Goal: Task Accomplishment & Management: Manage account settings

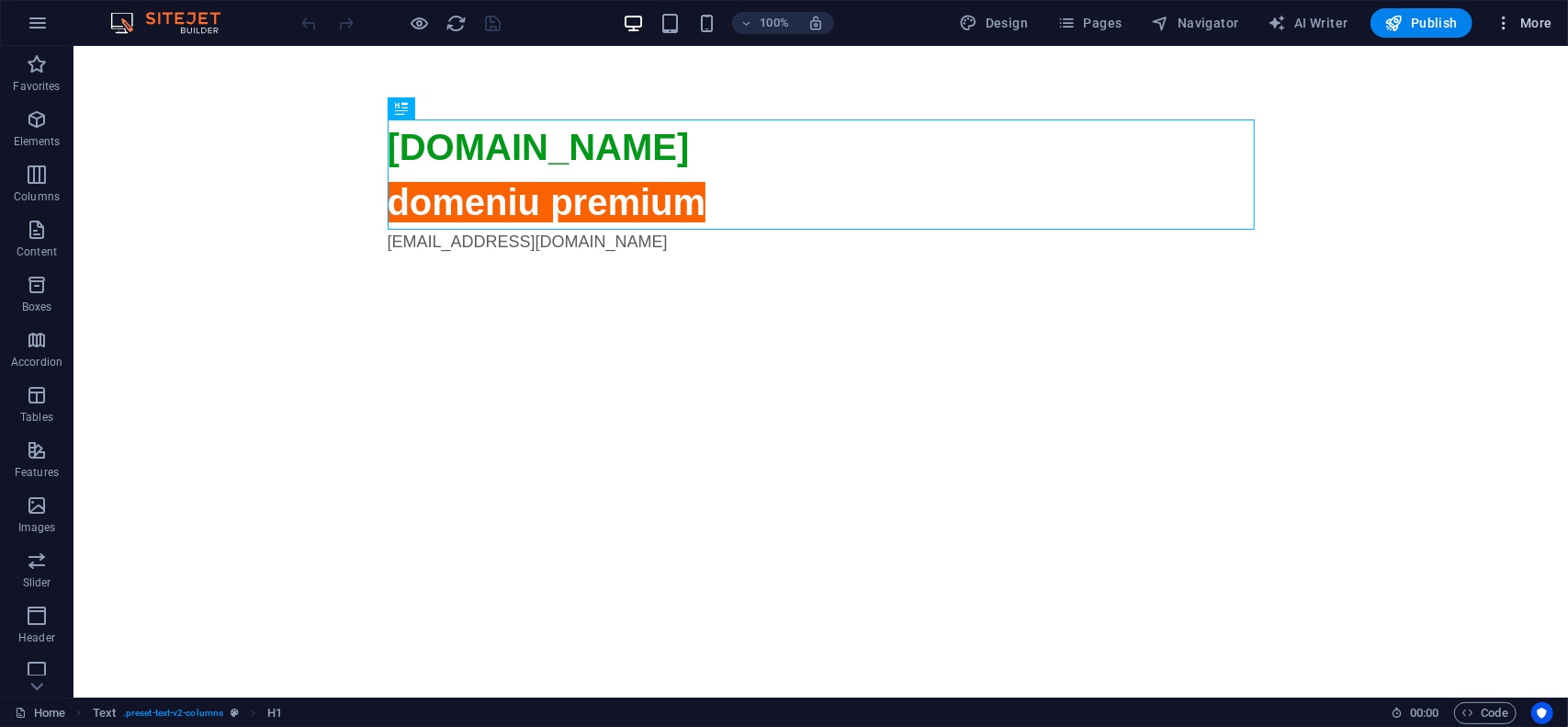
click at [1534, 24] on span "More" at bounding box center [1523, 22] width 58 height 18
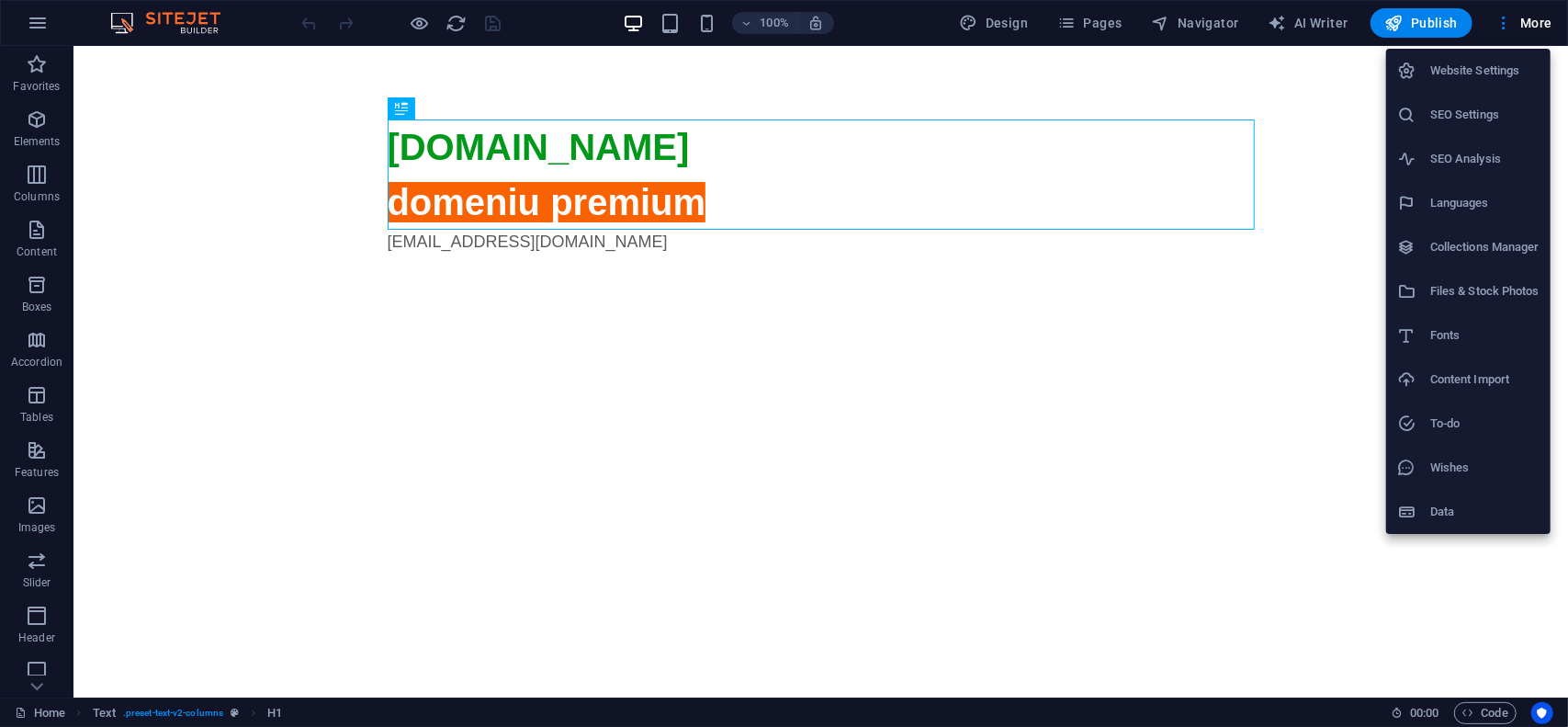
click at [1483, 71] on h6 "Website Settings" at bounding box center [1484, 70] width 109 height 22
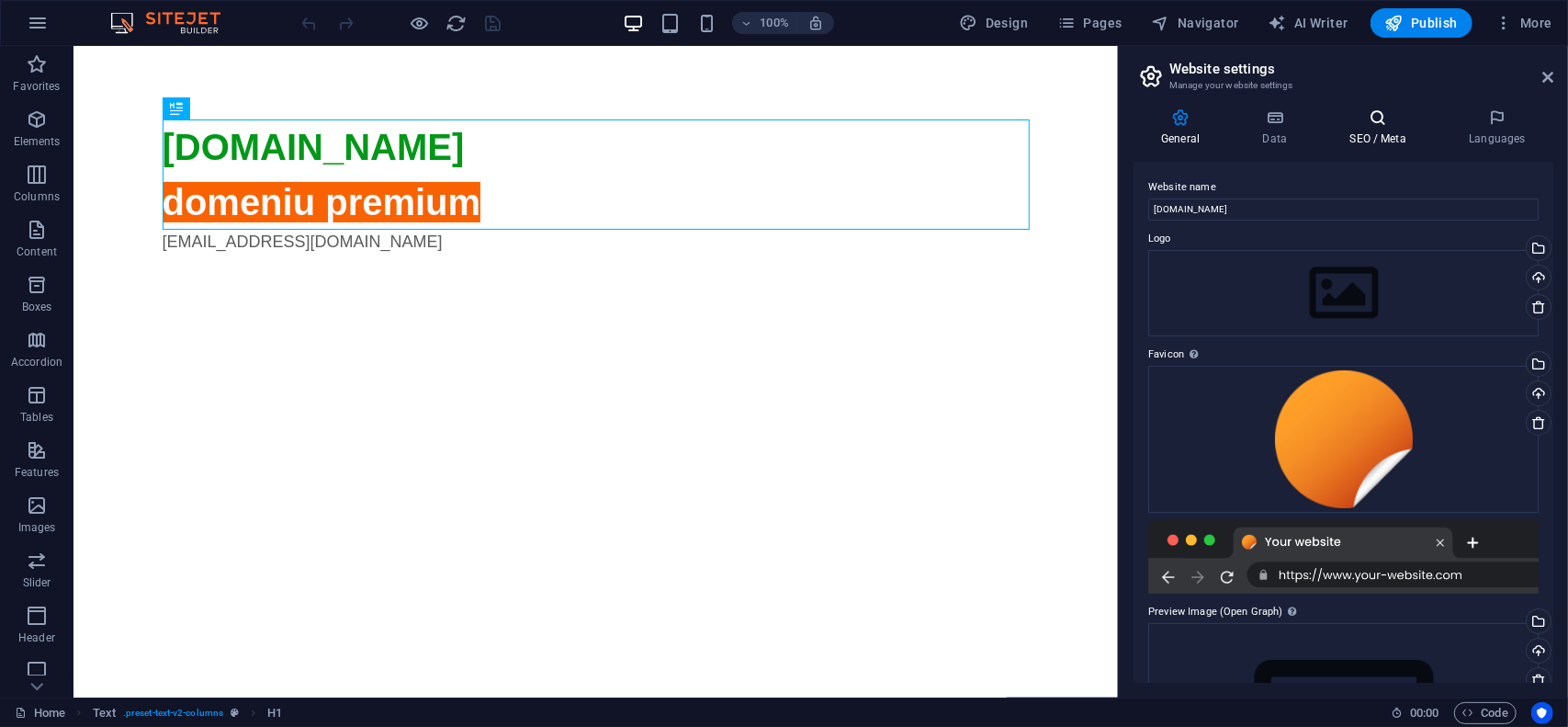
click at [1378, 143] on h4 "SEO / Meta" at bounding box center [1381, 128] width 119 height 38
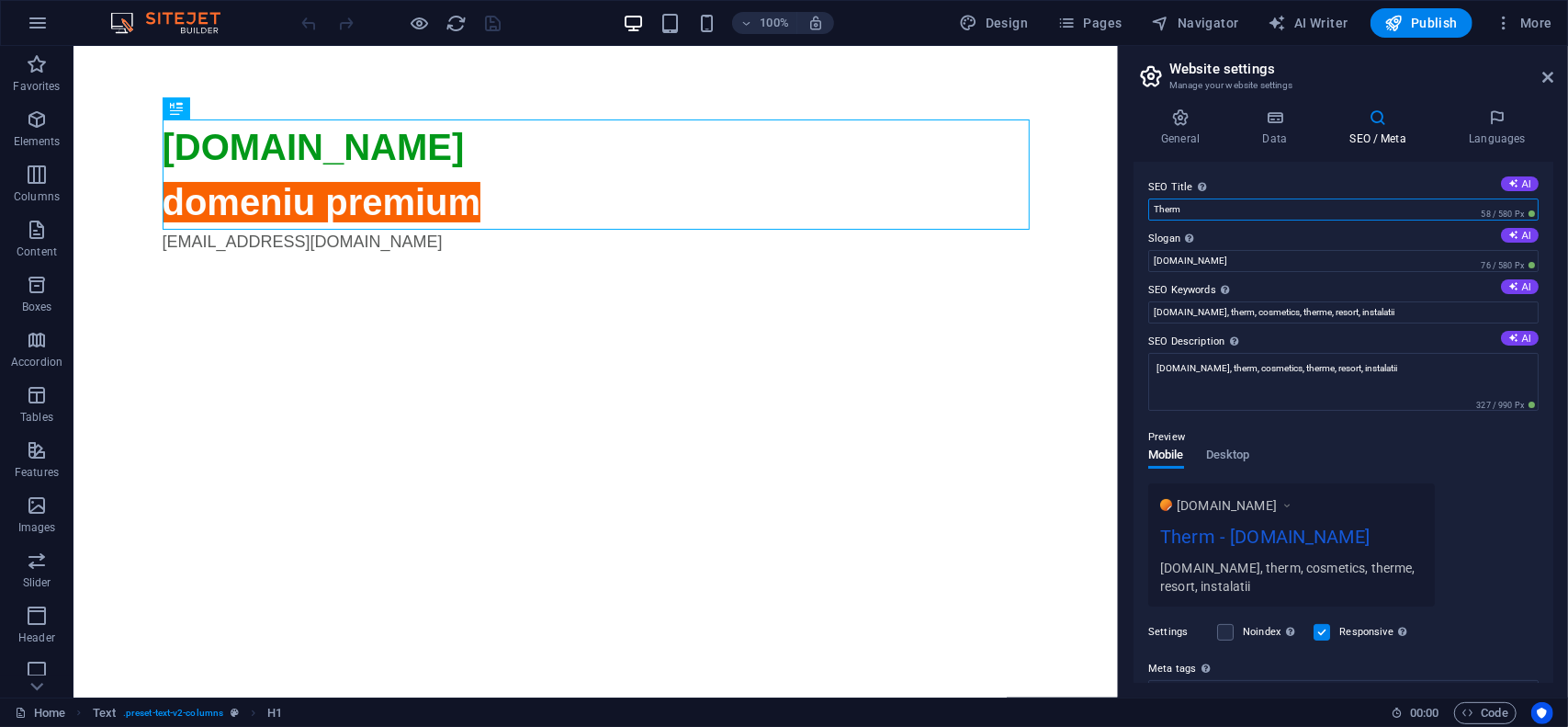
drag, startPoint x: 1394, startPoint y: 212, endPoint x: 1394, endPoint y: 224, distance: 12.0
click at [1394, 212] on input "Therm" at bounding box center [1343, 209] width 390 height 22
click at [1422, 260] on input "[DOMAIN_NAME]" at bounding box center [1343, 260] width 390 height 22
click at [1411, 360] on textarea "[DOMAIN_NAME], therm, cosmetics, therme, resort, instalatii" at bounding box center [1343, 381] width 390 height 58
click at [1387, 331] on label "SEO Description Describe the contents of your website - this is crucial for sea…" at bounding box center [1343, 341] width 390 height 22
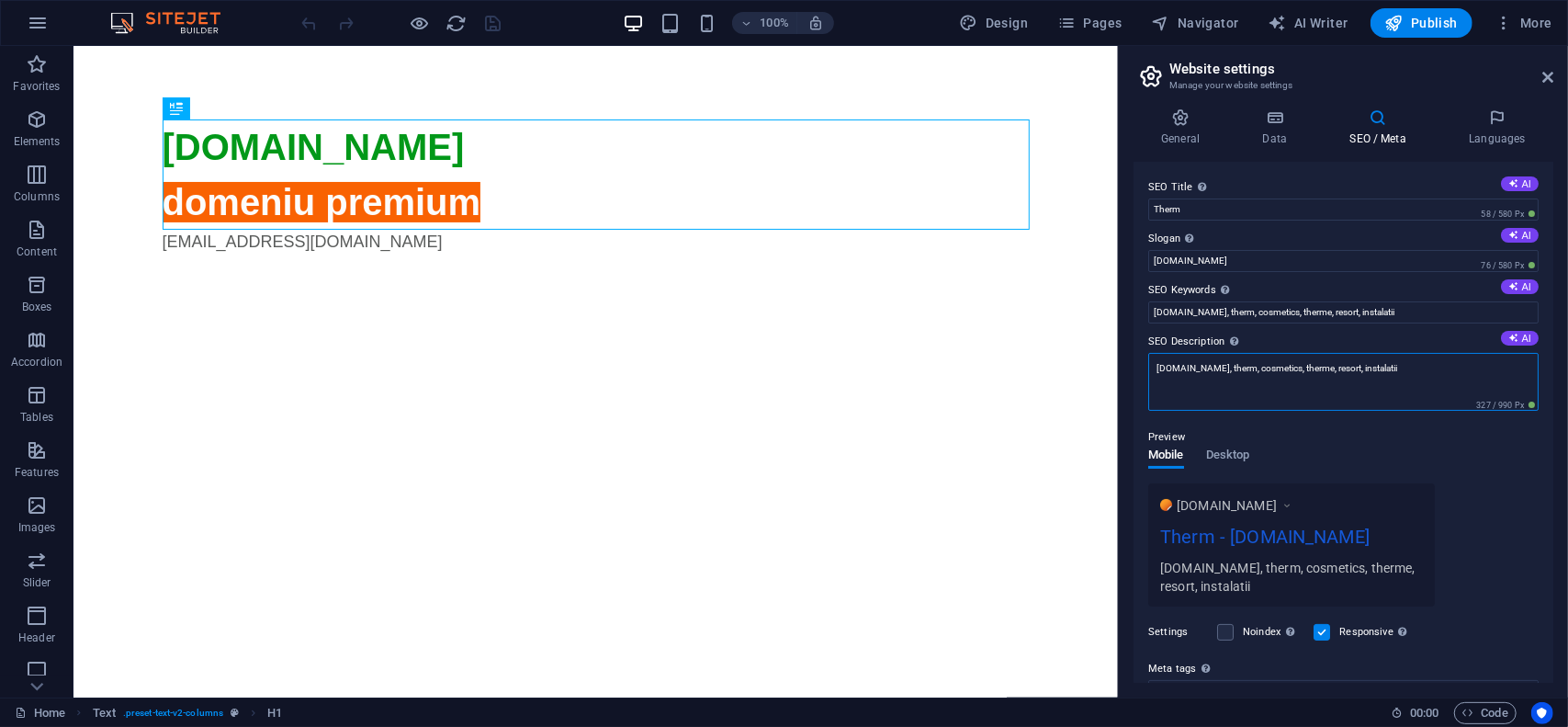
click at [1387, 352] on textarea "[DOMAIN_NAME], therm, cosmetics, therme, resort, instalatii" at bounding box center [1343, 381] width 390 height 58
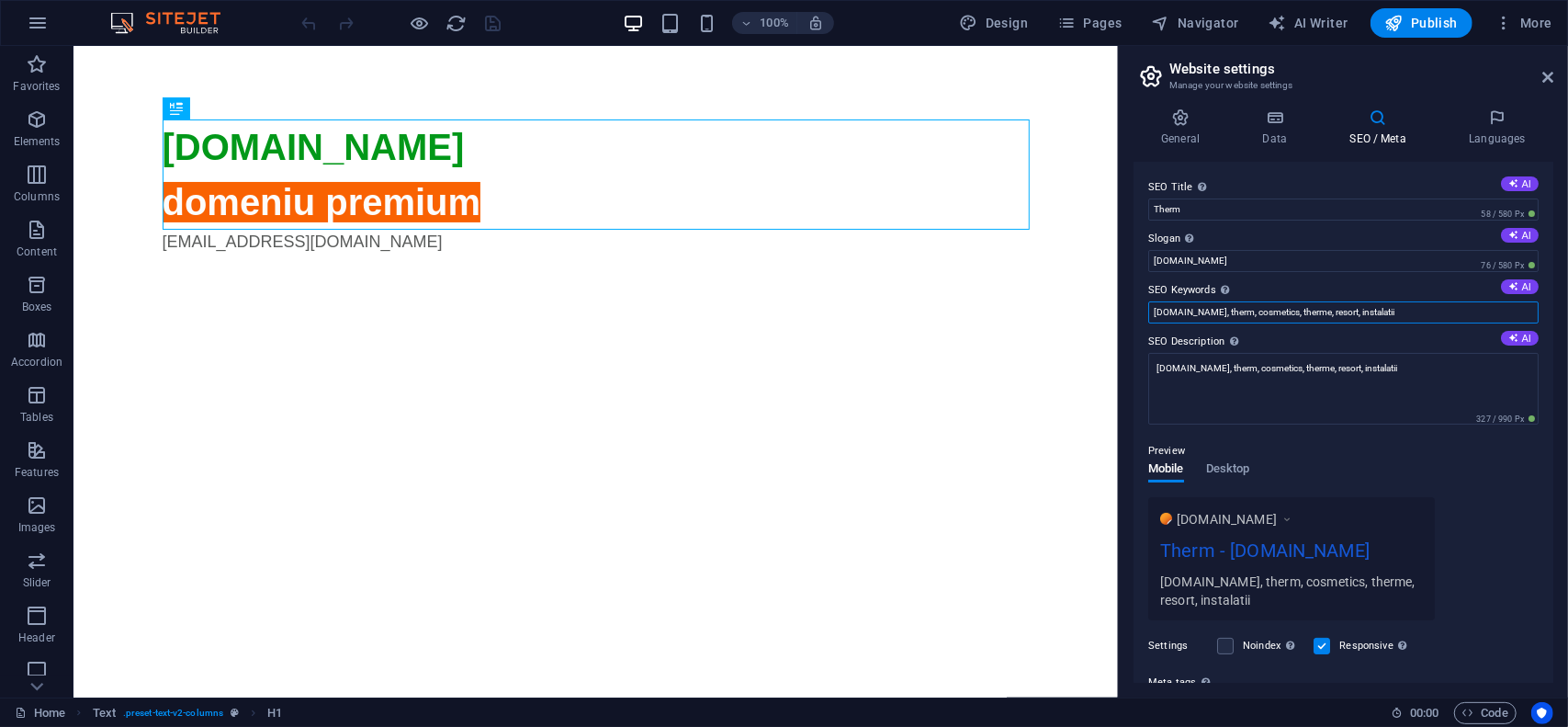
click at [1308, 306] on input "[DOMAIN_NAME], therm, cosmetics, therme, resort, instalatii" at bounding box center [1343, 312] width 390 height 22
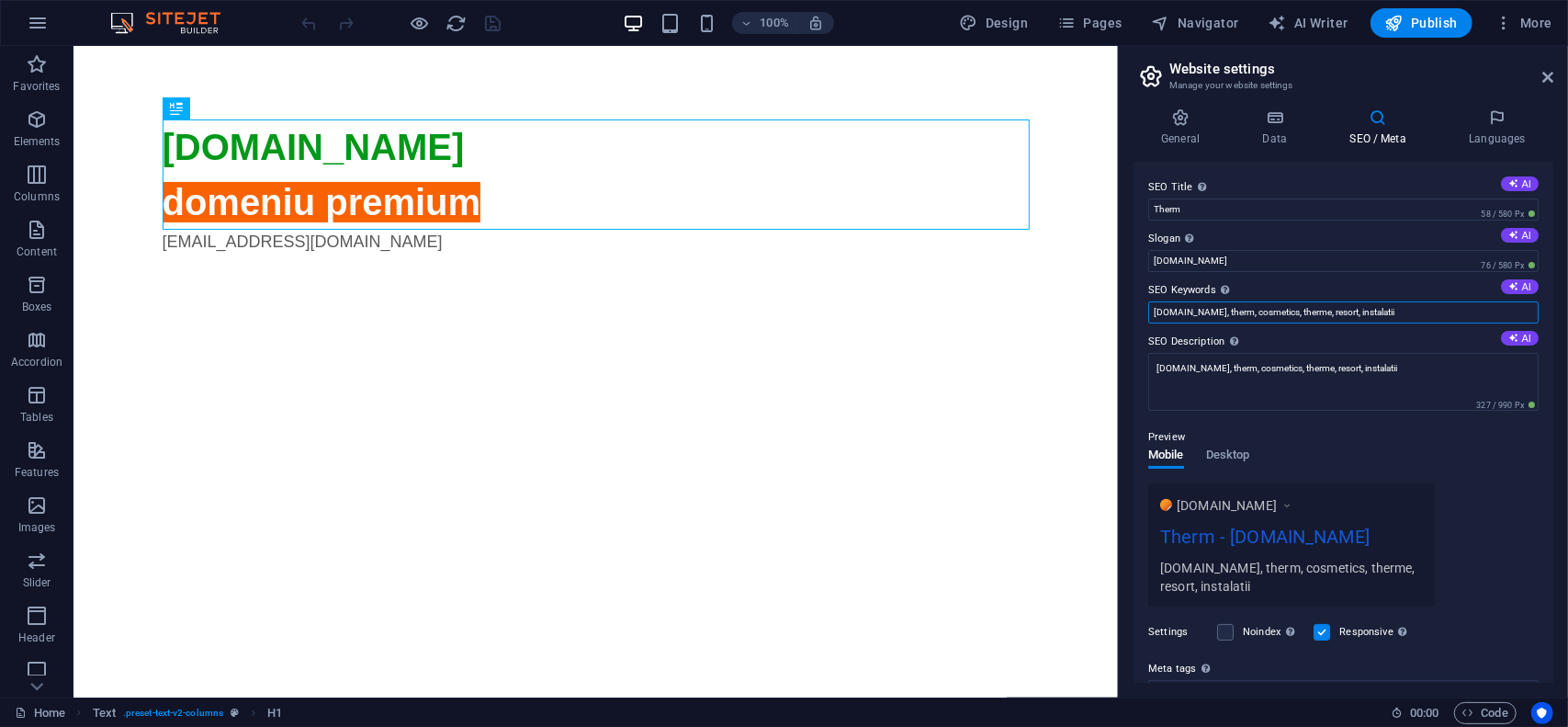
click at [1308, 306] on input "[DOMAIN_NAME], therm, cosmetics, therme, resort, instalatii" at bounding box center [1343, 312] width 390 height 22
type input "[DOMAIN_NAME], therm, cosmetics, therme, instalatii"
click at [1314, 366] on textarea "[DOMAIN_NAME], therm, cosmetics, therme, resort, instalatii" at bounding box center [1343, 381] width 390 height 58
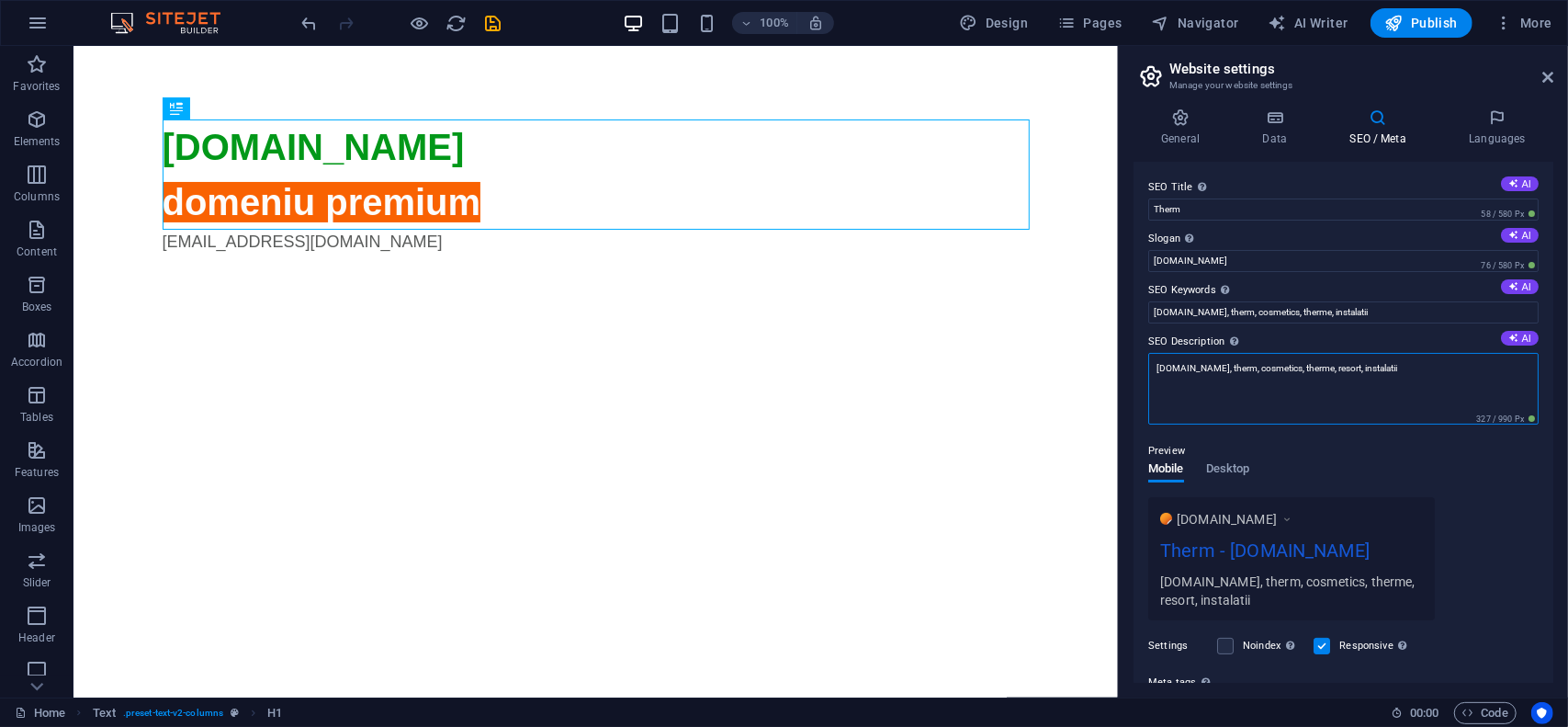
click at [1314, 366] on textarea "[DOMAIN_NAME], therm, cosmetics, therme, resort, instalatii" at bounding box center [1343, 388] width 390 height 72
type textarea "[DOMAIN_NAME], therm, cosmetics, therme, instalatii"
click at [1383, 334] on label "SEO Description Describe the contents of your website - this is crucial for sea…" at bounding box center [1343, 341] width 390 height 22
click at [1383, 352] on textarea "[DOMAIN_NAME], therm, cosmetics, therme, instalatii" at bounding box center [1343, 388] width 390 height 72
click at [1366, 333] on label "SEO Description Describe the contents of your website - this is crucial for sea…" at bounding box center [1343, 341] width 390 height 22
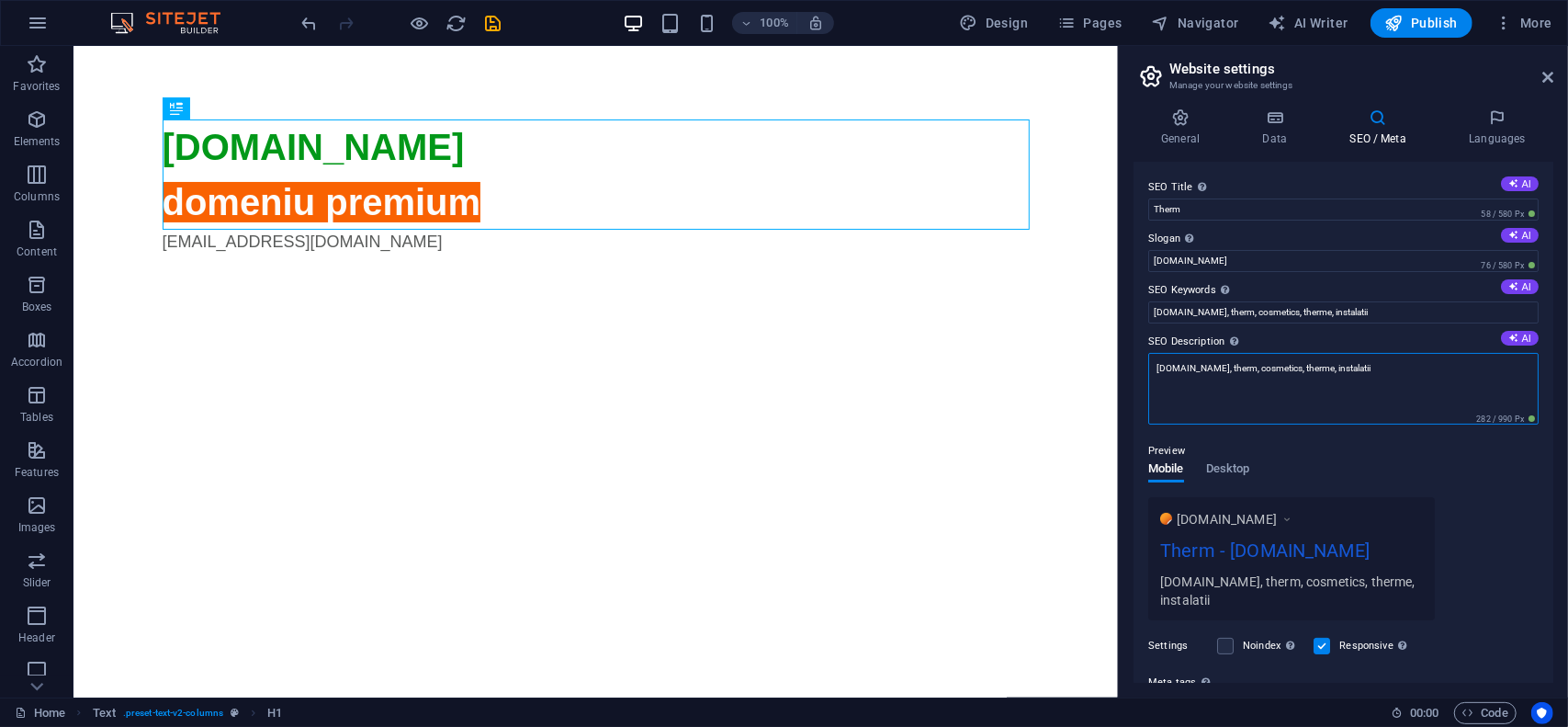
click at [1366, 352] on textarea "[DOMAIN_NAME], therm, cosmetics, therme, instalatii" at bounding box center [1343, 388] width 390 height 72
click at [1281, 309] on input "[DOMAIN_NAME], therm, cosmetics, therme, instalatii" at bounding box center [1343, 312] width 390 height 22
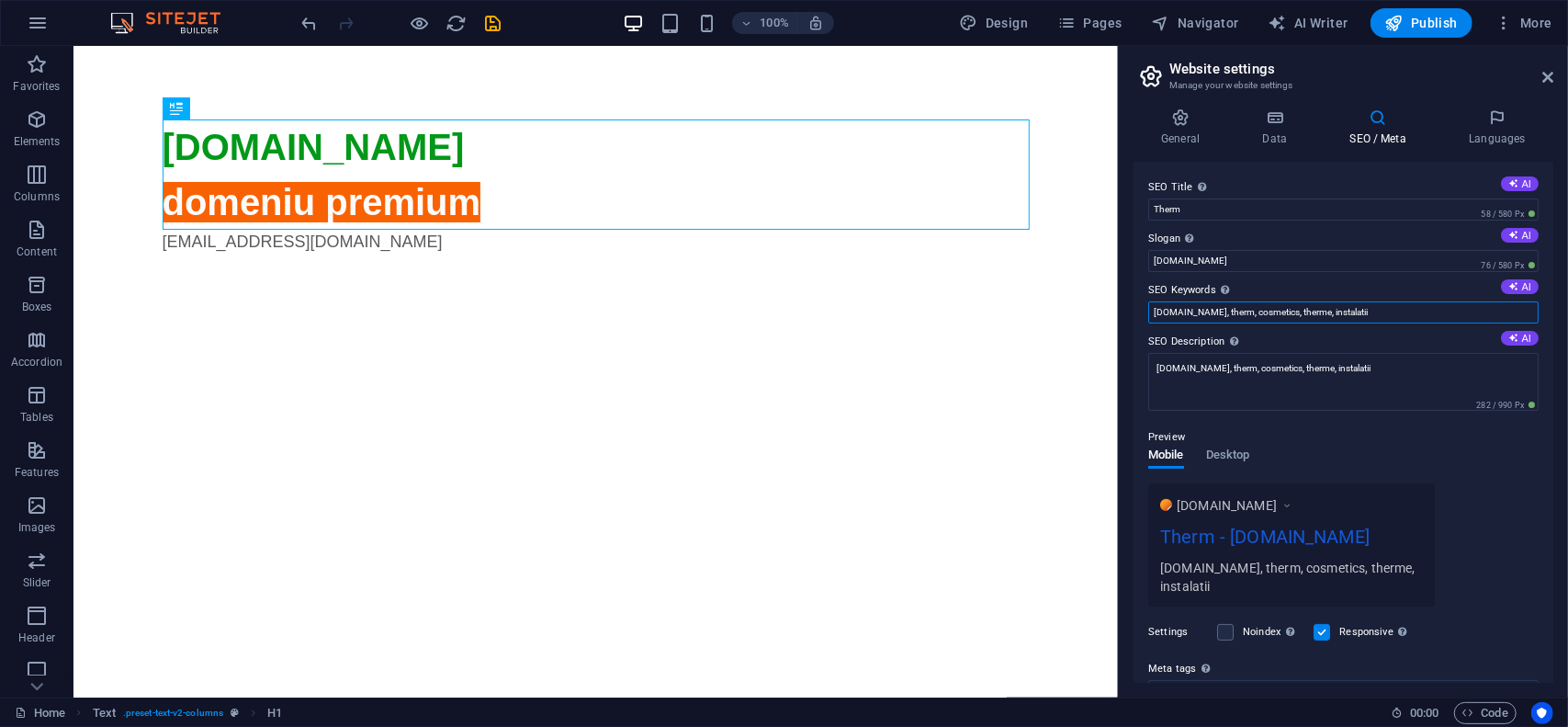
click at [1281, 309] on input "[DOMAIN_NAME], therm, cosmetics, therme, instalatii" at bounding box center [1343, 312] width 390 height 22
type input "[DOMAIN_NAME], therm, cosmetics, instalatii"
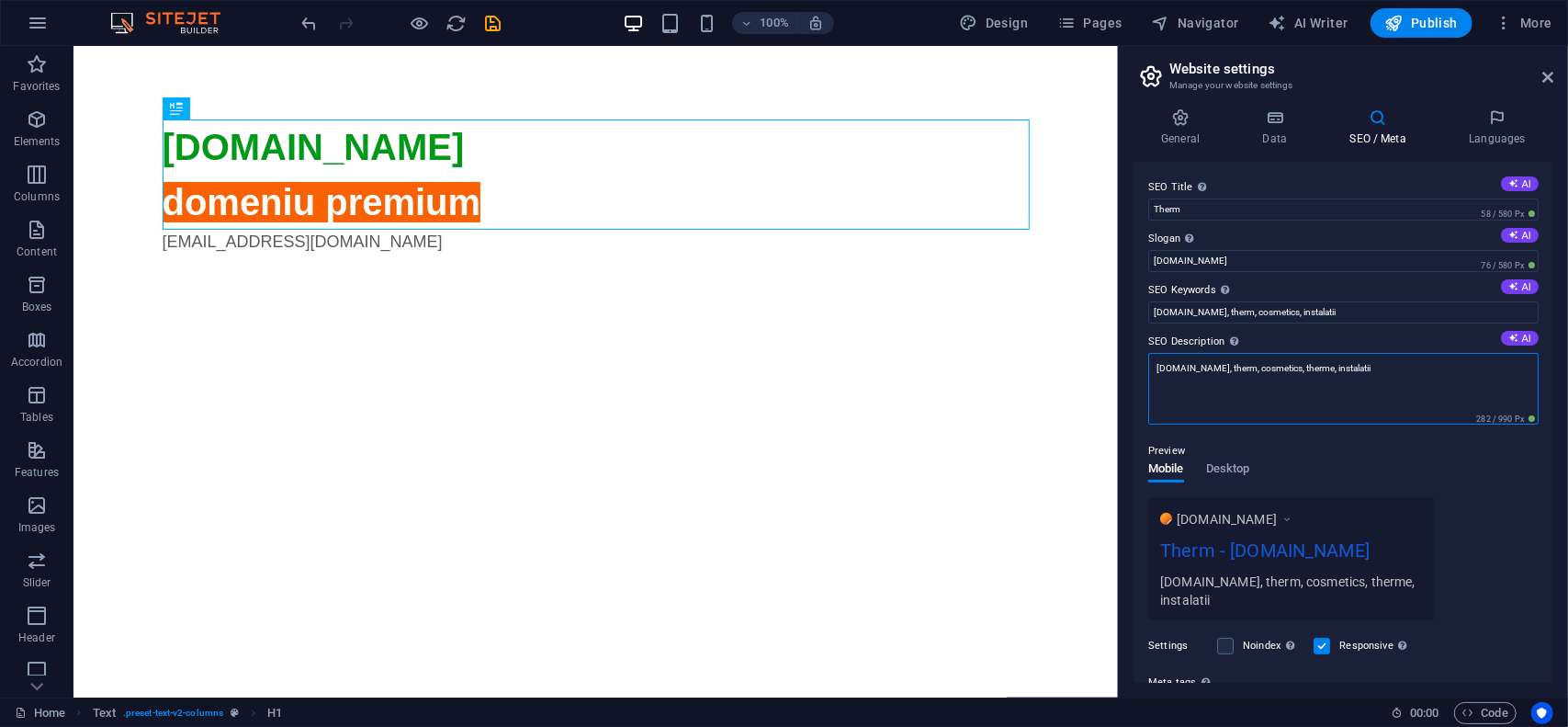
click at [1280, 367] on textarea "[DOMAIN_NAME], therm, cosmetics, therme, instalatii" at bounding box center [1343, 388] width 390 height 72
type textarea "[DOMAIN_NAME], therm, cosmetics, instalatii"
click at [1326, 337] on label "SEO Description Describe the contents of your website - this is crucial for sea…" at bounding box center [1343, 341] width 390 height 22
click at [1326, 352] on textarea "[DOMAIN_NAME], therm, cosmetics, instalatii" at bounding box center [1343, 388] width 390 height 72
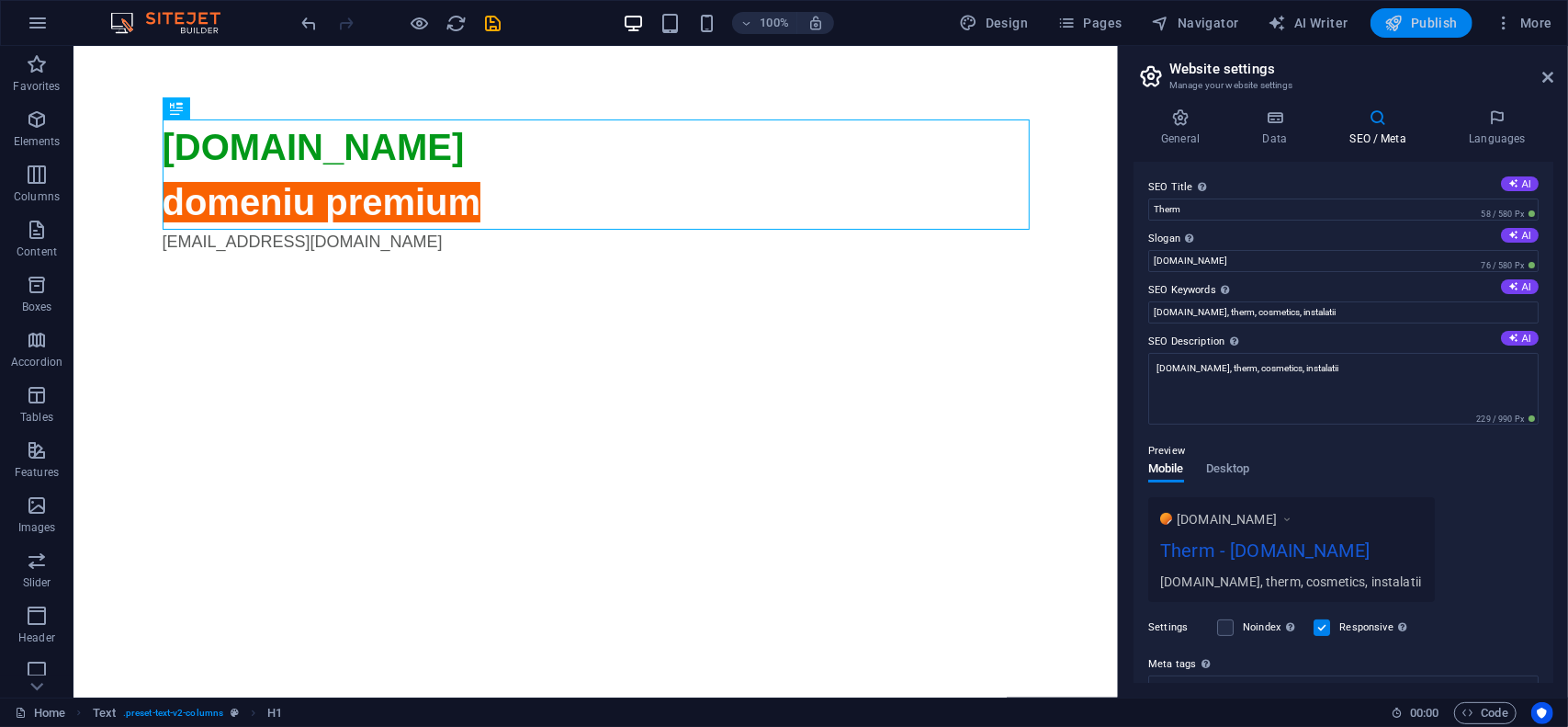
click at [1433, 19] on span "Publish" at bounding box center [1421, 22] width 73 height 18
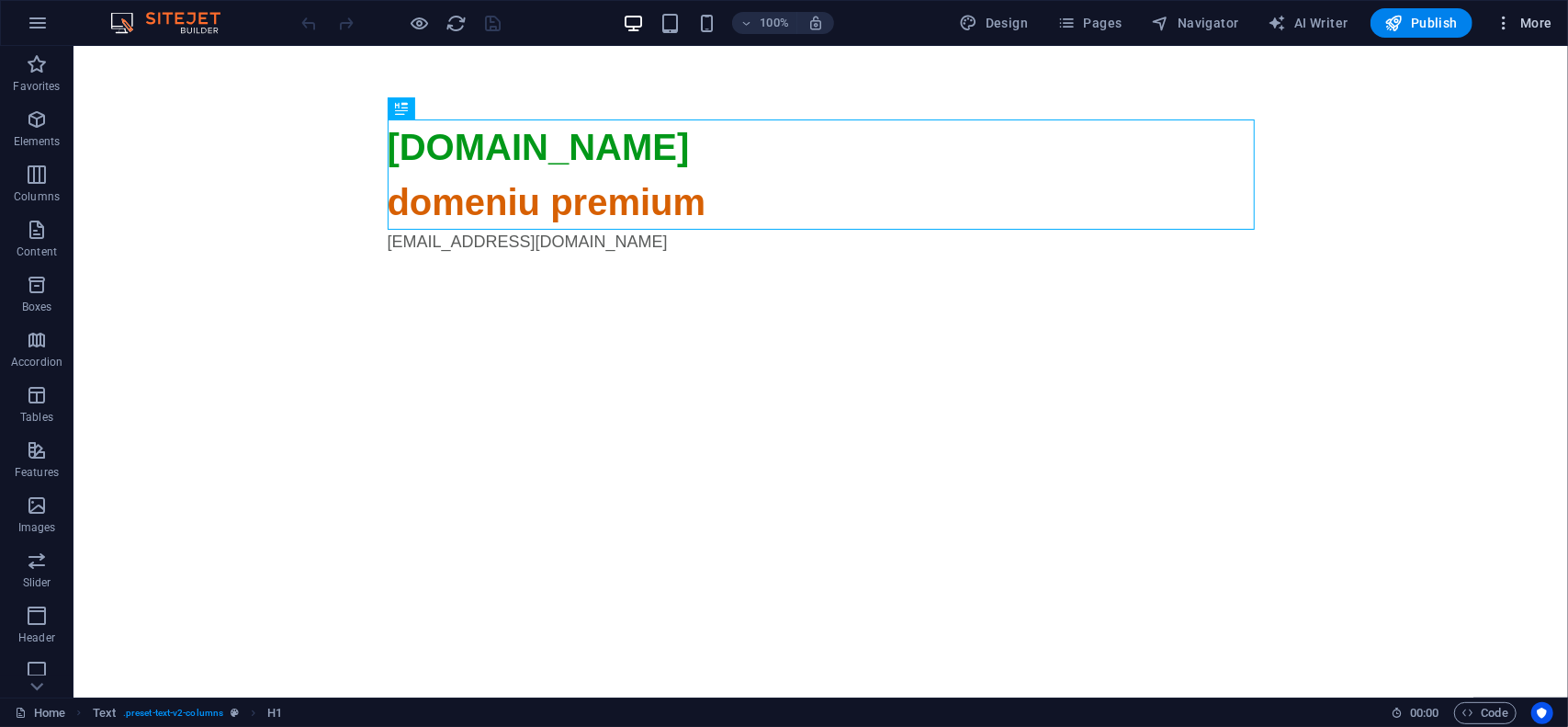
click at [1532, 15] on span "More" at bounding box center [1523, 22] width 58 height 18
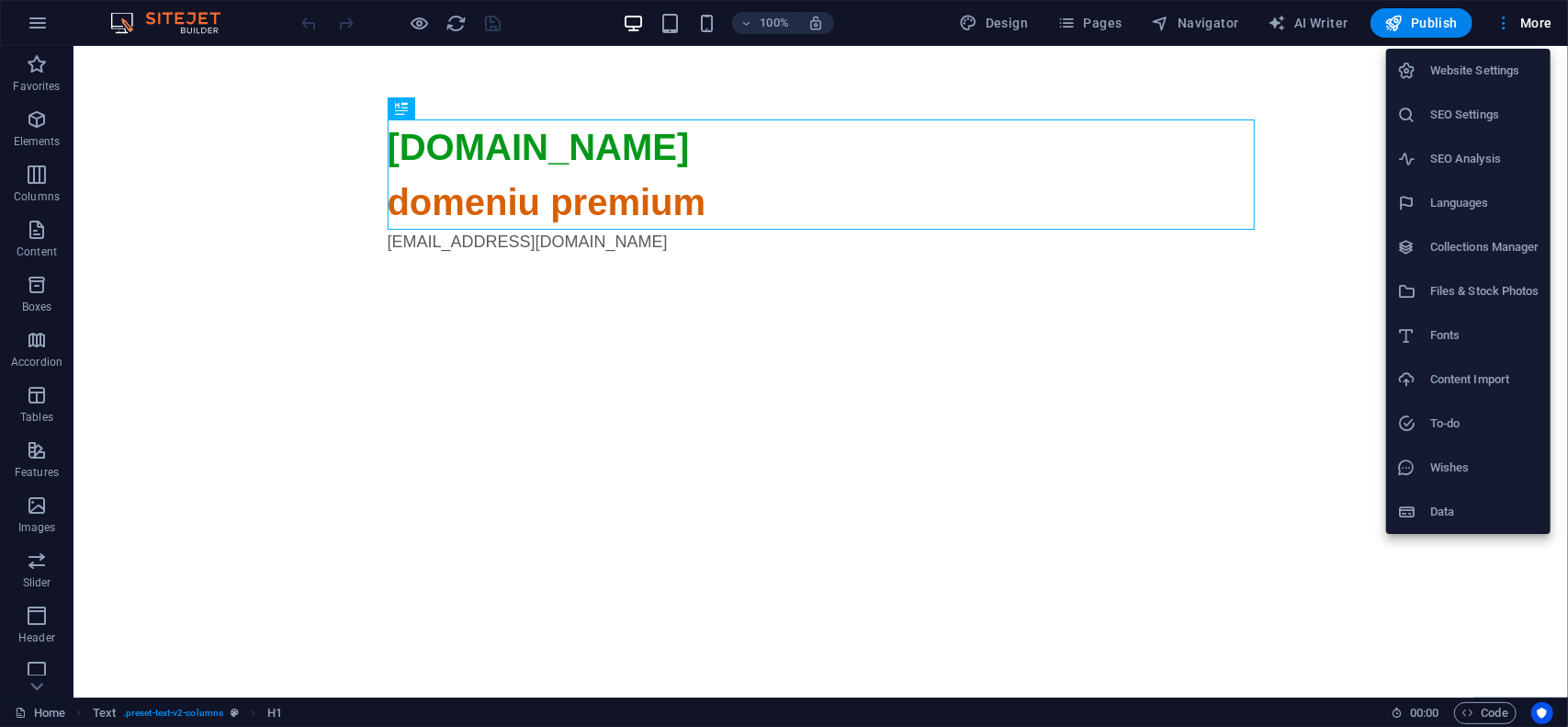
drag, startPoint x: 1484, startPoint y: 73, endPoint x: 1452, endPoint y: 102, distance: 43.2
click at [1484, 73] on h6 "Website Settings" at bounding box center [1484, 70] width 109 height 22
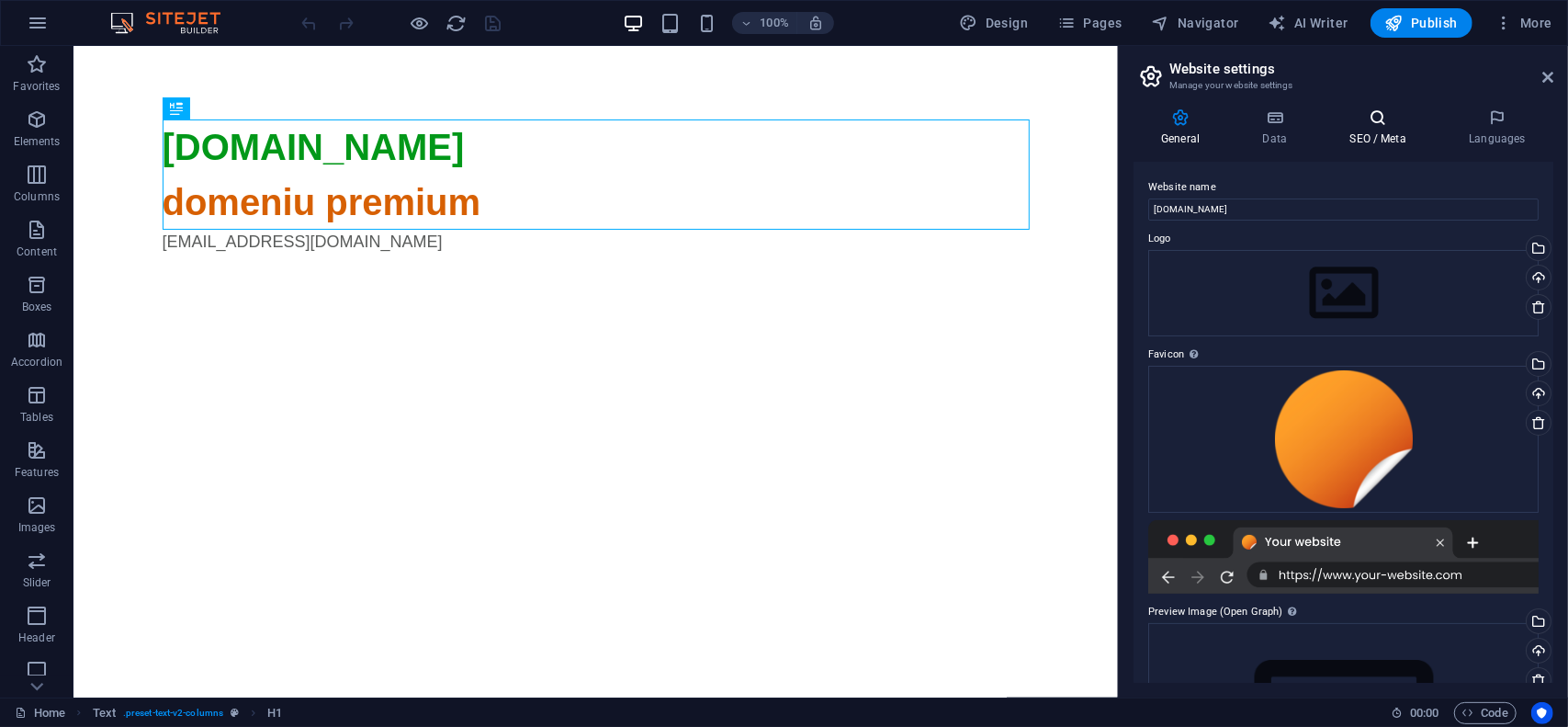
click at [1372, 126] on icon at bounding box center [1377, 117] width 112 height 18
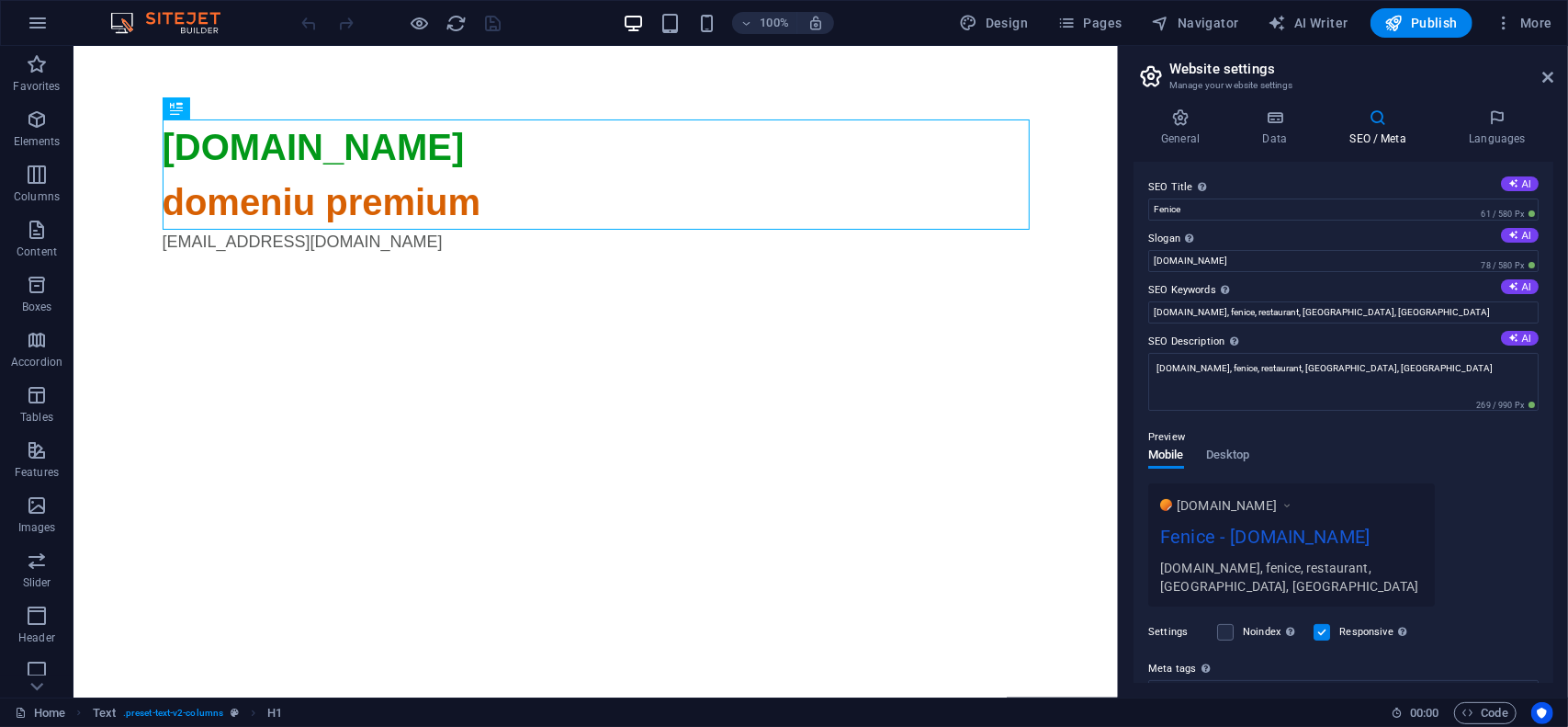
click at [1342, 424] on div "Preview Mobile Desktop www.example.com Fenice - fenice.ro fenice.ro, fenice, re…" at bounding box center [1343, 508] width 390 height 195
click at [1348, 327] on div "SEO Title The title of your website - make it something that stands out in sear…" at bounding box center [1342, 422] width 420 height 521
click at [1431, 27] on span "Publish" at bounding box center [1421, 22] width 73 height 18
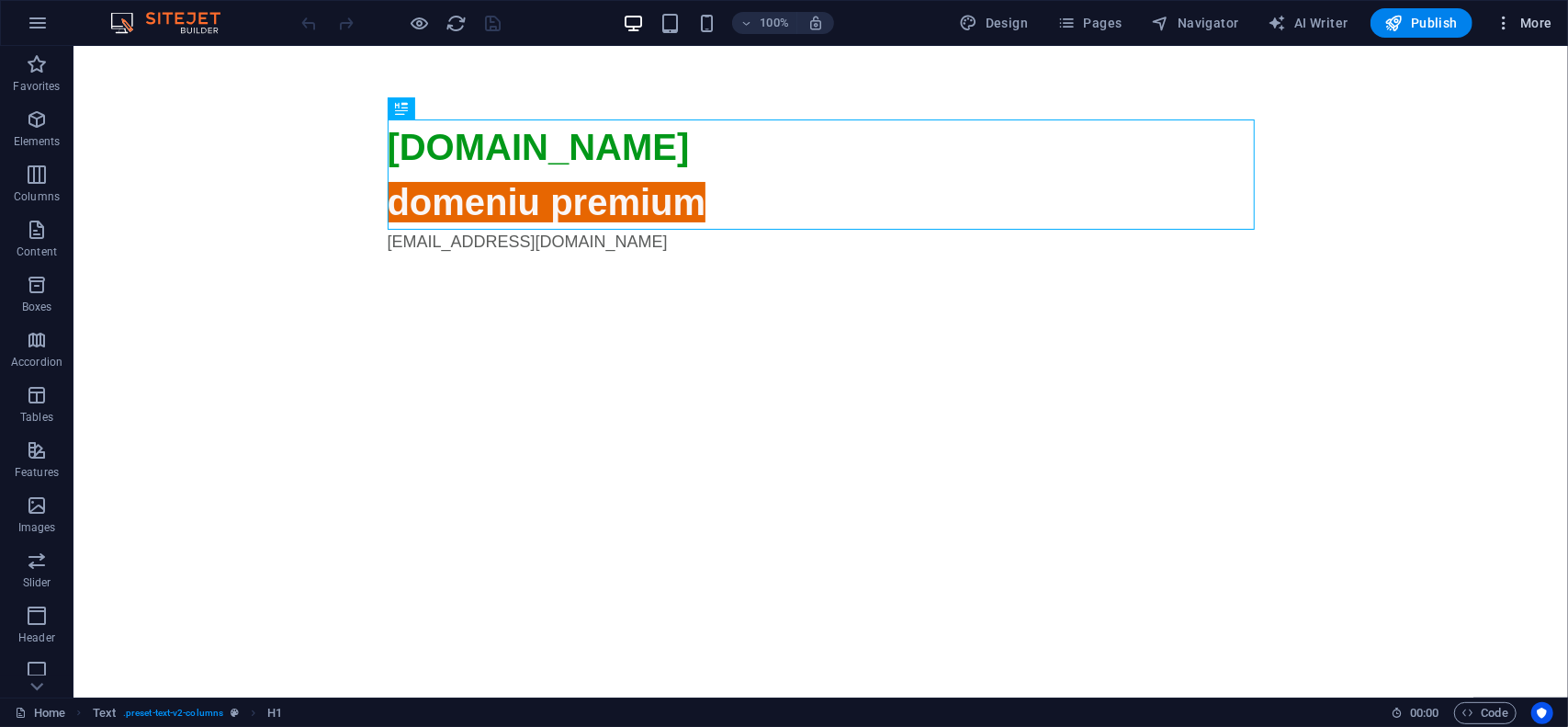
click at [1538, 28] on span "More" at bounding box center [1523, 22] width 58 height 18
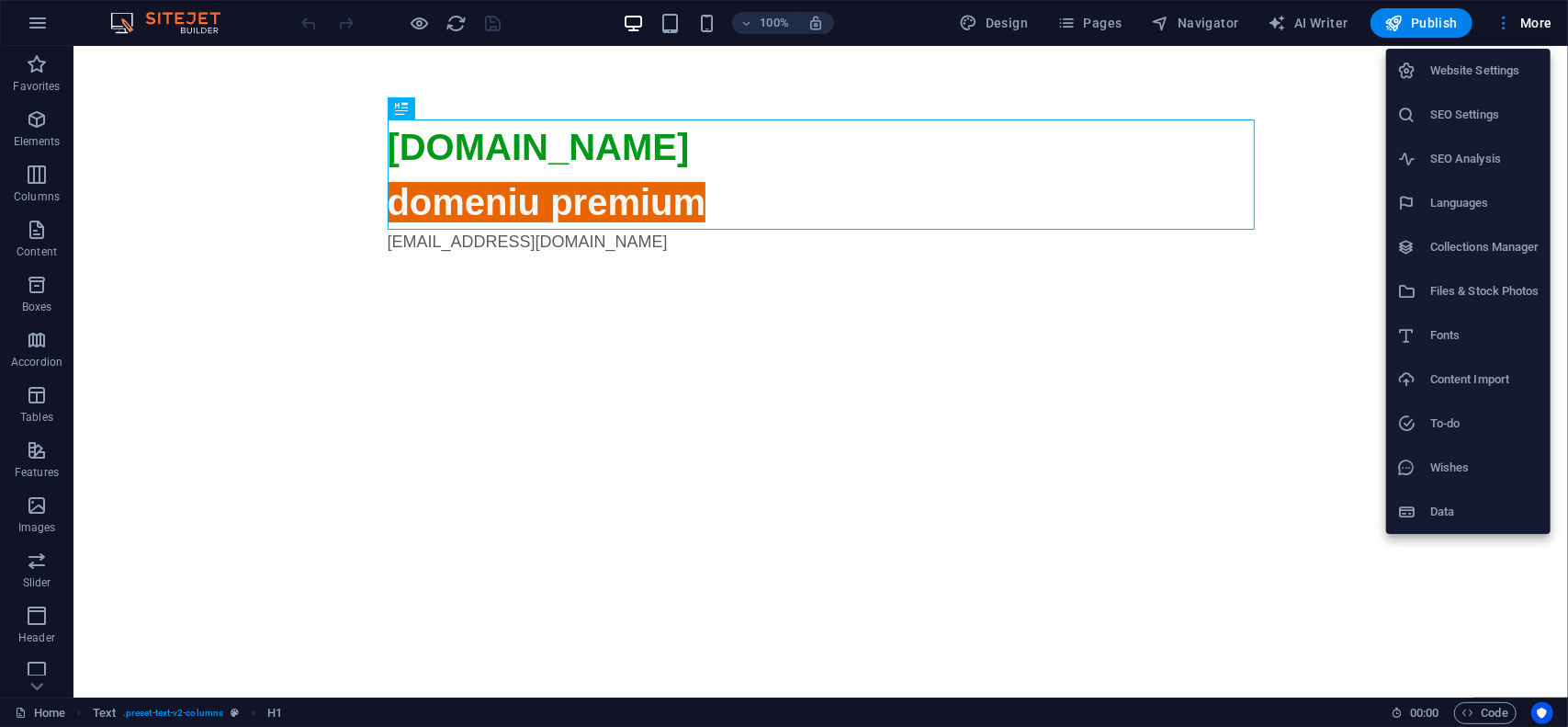
click at [1503, 69] on h6 "Website Settings" at bounding box center [1484, 70] width 109 height 22
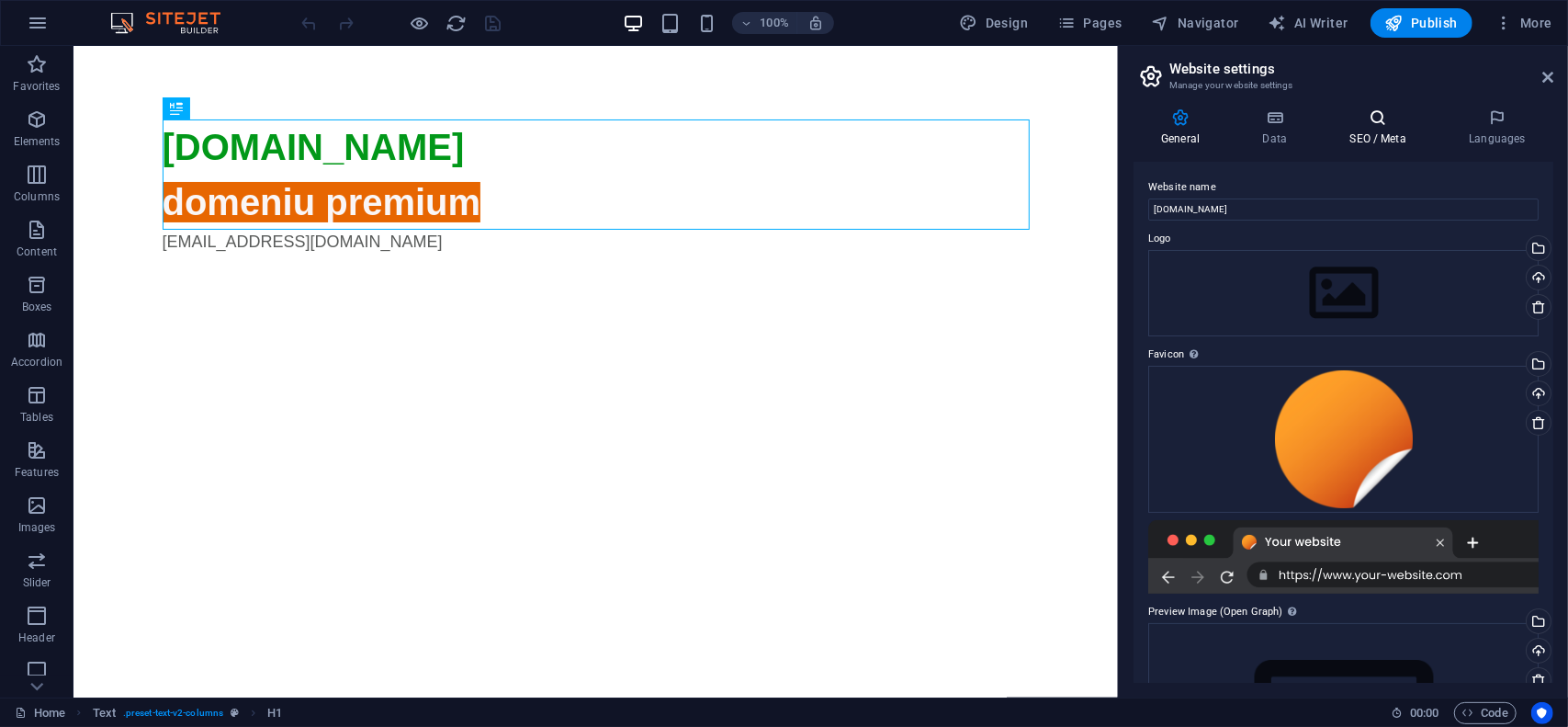
click at [1378, 126] on icon at bounding box center [1377, 117] width 112 height 18
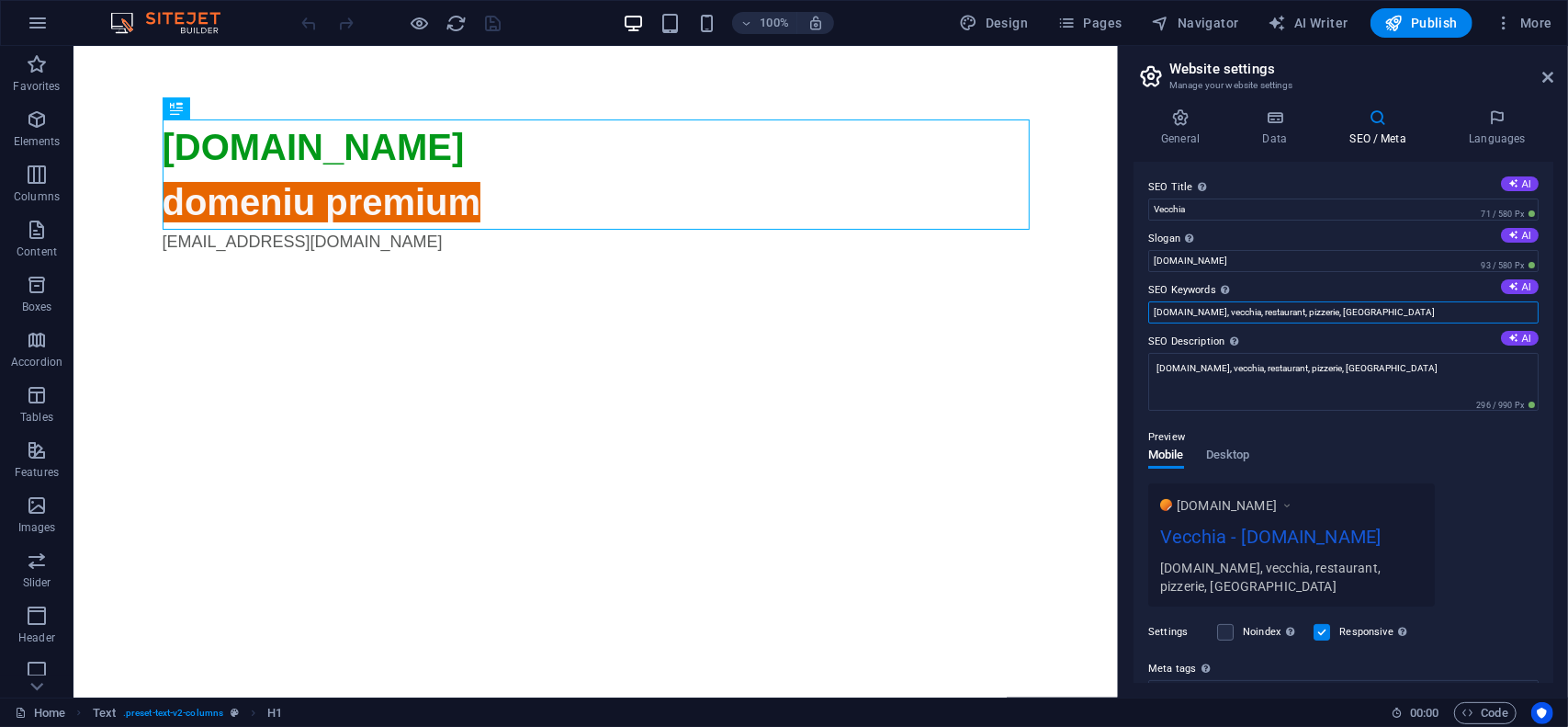
click at [1378, 307] on input "vecchia.ro, vecchia, restaurant, pizzerie, vaslui" at bounding box center [1343, 312] width 390 height 22
click at [1433, 29] on span "Publish" at bounding box center [1421, 22] width 73 height 18
